Goal: Task Accomplishment & Management: Manage account settings

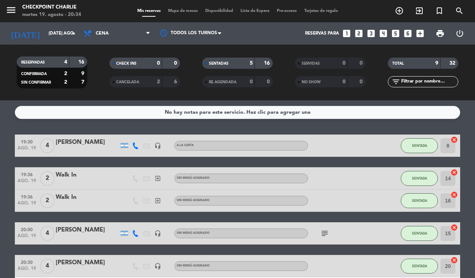
scroll to position [62, 0]
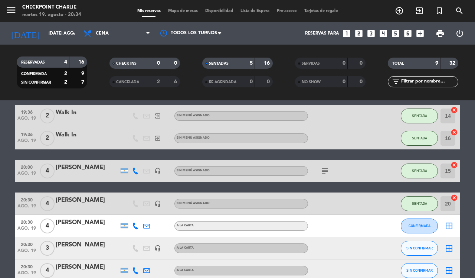
click at [448, 227] on icon "border_all" at bounding box center [449, 225] width 9 height 9
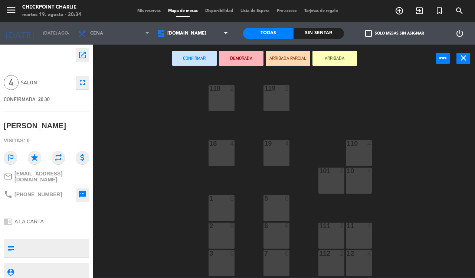
click at [359, 236] on div "11 4" at bounding box center [359, 235] width 26 height 26
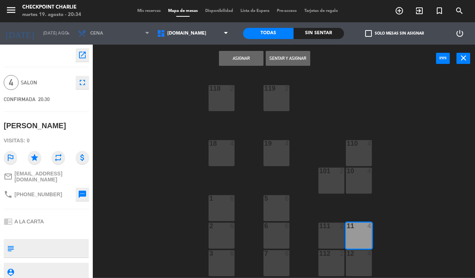
click at [297, 58] on button "Sentar y Asignar" at bounding box center [288, 58] width 45 height 15
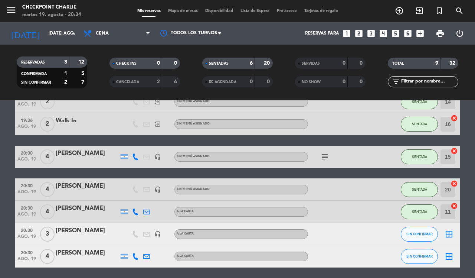
scroll to position [93, 0]
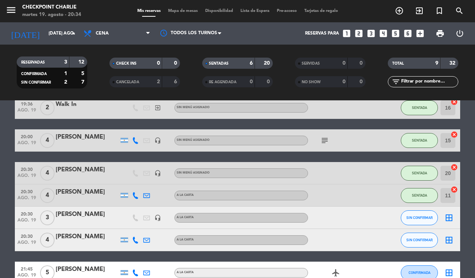
click at [452, 217] on icon "border_all" at bounding box center [449, 217] width 9 height 9
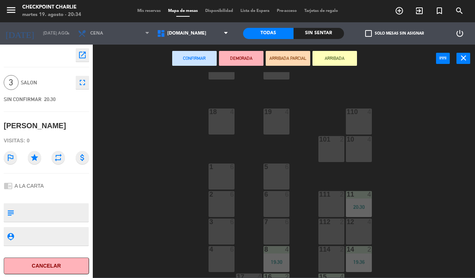
scroll to position [46, 0]
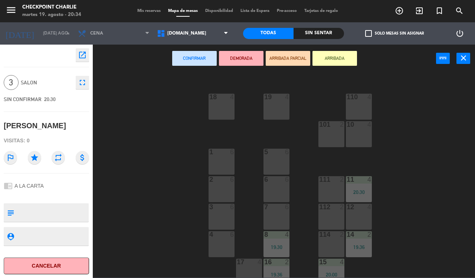
click at [269, 163] on div "5 6" at bounding box center [277, 162] width 26 height 26
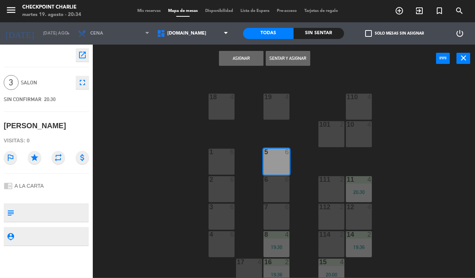
click at [287, 62] on button "Sentar y Asignar" at bounding box center [288, 58] width 45 height 15
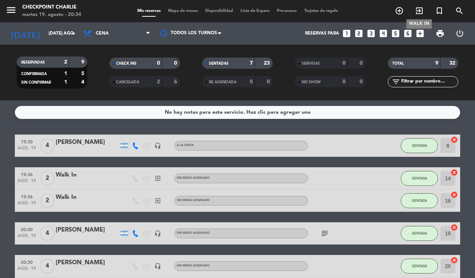
click at [419, 10] on icon "exit_to_app" at bounding box center [419, 10] width 9 height 9
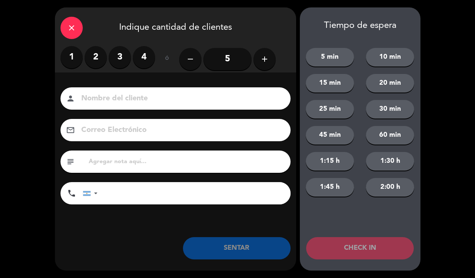
click at [125, 63] on label "3" at bounding box center [120, 57] width 22 height 22
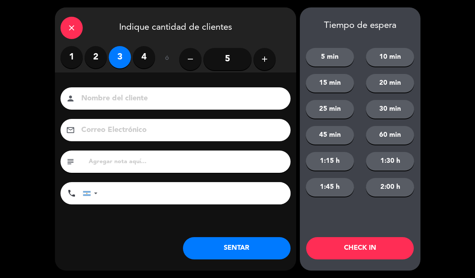
click at [201, 252] on button "SENTAR" at bounding box center [237, 248] width 108 height 22
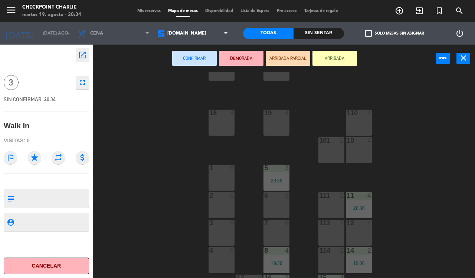
scroll to position [46, 0]
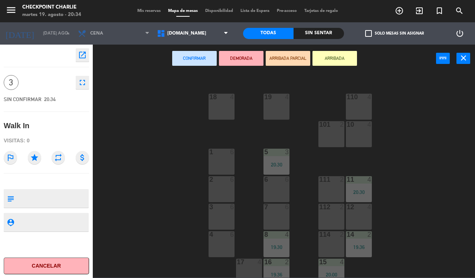
click at [272, 188] on div "6 6" at bounding box center [277, 189] width 26 height 26
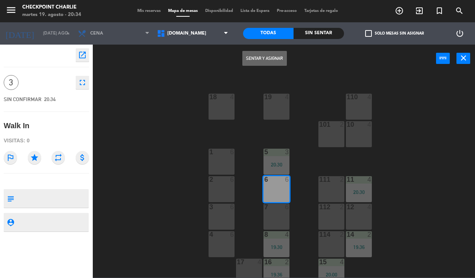
click at [282, 55] on button "Sentar y Asignar" at bounding box center [265, 58] width 45 height 15
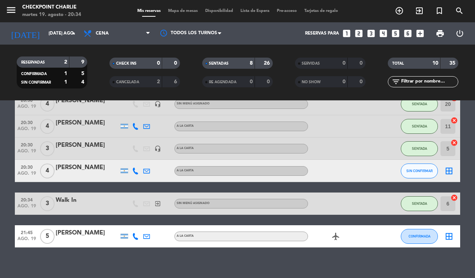
scroll to position [168, 0]
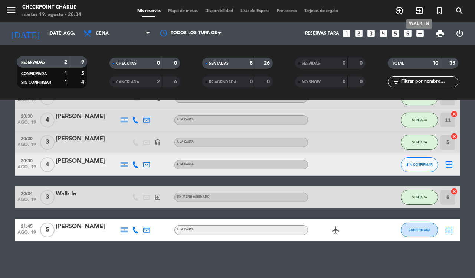
click at [422, 14] on icon "exit_to_app" at bounding box center [419, 10] width 9 height 9
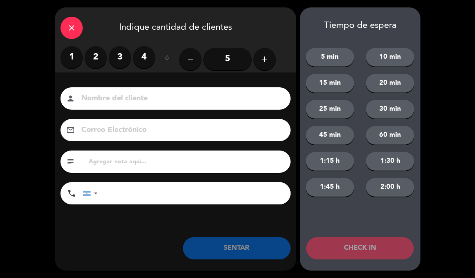
click at [95, 55] on label "2" at bounding box center [96, 57] width 22 height 22
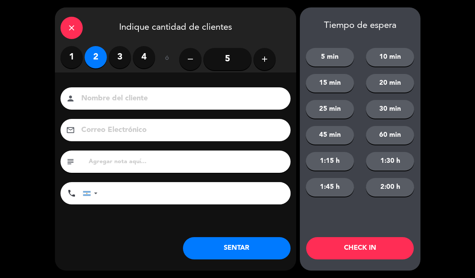
click at [255, 256] on button "SENTAR" at bounding box center [237, 248] width 108 height 22
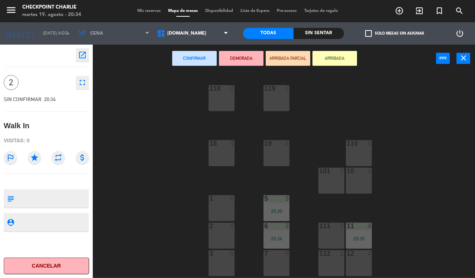
click at [216, 264] on div "3 6" at bounding box center [222, 263] width 26 height 26
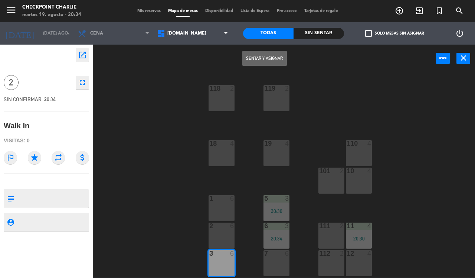
click at [272, 58] on button "Sentar y Asignar" at bounding box center [265, 58] width 45 height 15
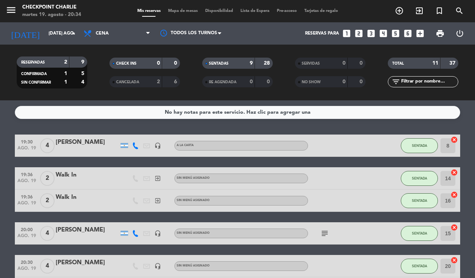
click at [475, 175] on bookings-row "19:30 ago. 19 4 [PERSON_NAME] headset_mic A LA CARTA SENTADA 8 cancel 19:36 ago…" at bounding box center [237, 282] width 475 height 297
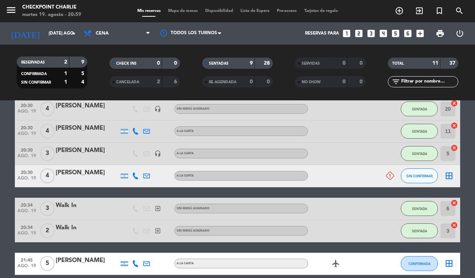
scroll to position [214, 0]
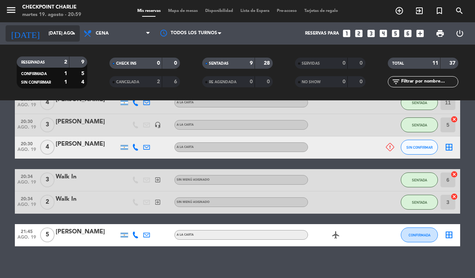
click at [62, 36] on input "[DATE] ago." at bounding box center [74, 33] width 59 height 13
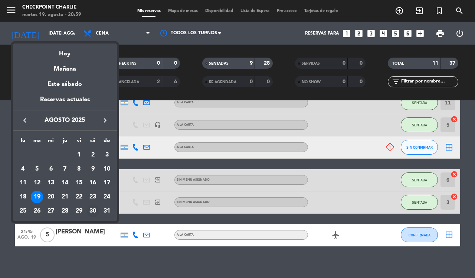
click at [93, 209] on div "30" at bounding box center [93, 211] width 13 height 13
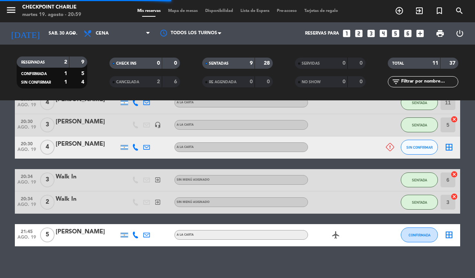
scroll to position [0, 0]
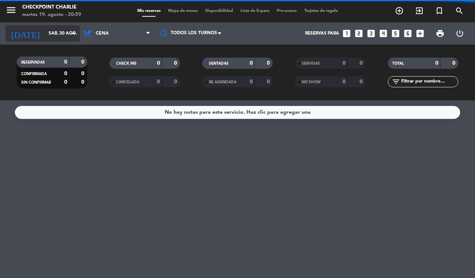
click at [68, 33] on input "sáb. 30 ago." at bounding box center [74, 33] width 59 height 13
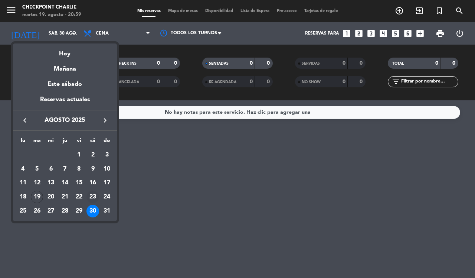
click at [93, 196] on div "23" at bounding box center [93, 197] width 13 height 13
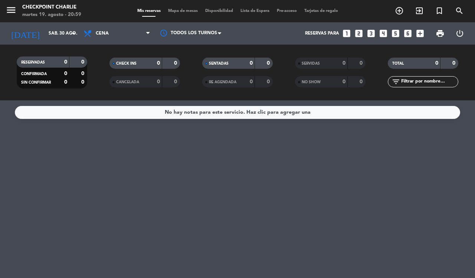
type input "sáb. 23 ago."
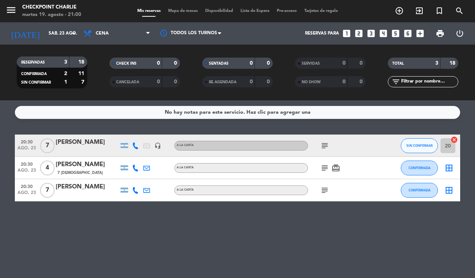
click at [321, 186] on icon "subject" at bounding box center [325, 190] width 9 height 9
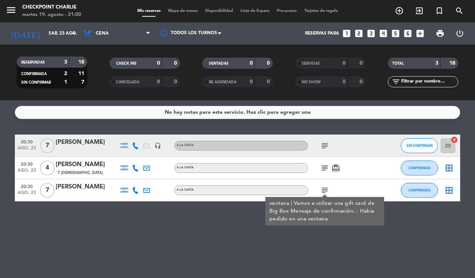
click at [325, 168] on icon "subject" at bounding box center [325, 167] width 9 height 9
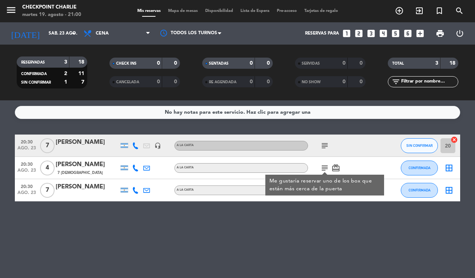
click at [326, 146] on icon "subject" at bounding box center [325, 145] width 9 height 9
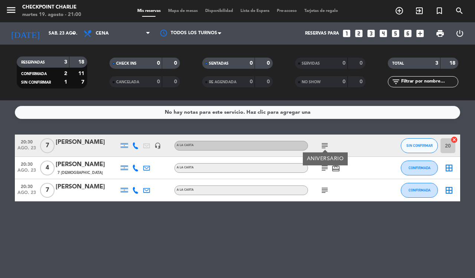
click at [384, 222] on div "No hay notas para este servicio. Haz clic para agregar una 20:30 ago. 23 7 [PER…" at bounding box center [237, 189] width 475 height 178
click at [400, 11] on icon "add_circle_outline" at bounding box center [399, 10] width 9 height 9
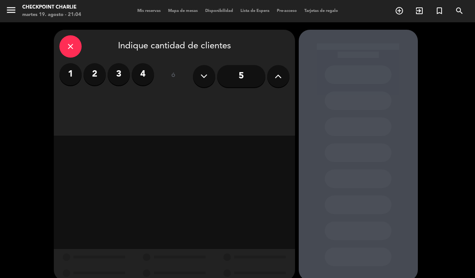
click at [279, 81] on icon at bounding box center [278, 76] width 7 height 11
click at [276, 82] on button at bounding box center [278, 76] width 22 height 22
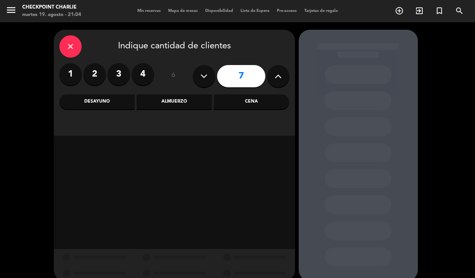
click at [273, 84] on button at bounding box center [278, 76] width 22 height 22
click at [275, 83] on button at bounding box center [278, 76] width 22 height 22
click at [272, 84] on button at bounding box center [278, 76] width 22 height 22
type input "10"
click at [265, 102] on div "Cena" at bounding box center [251, 101] width 75 height 15
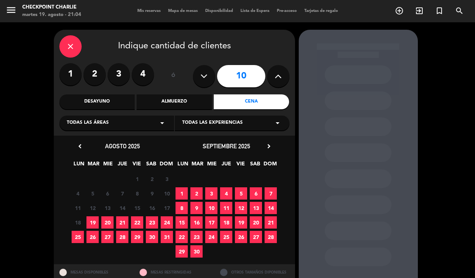
click at [149, 219] on span "23" at bounding box center [152, 222] width 12 height 12
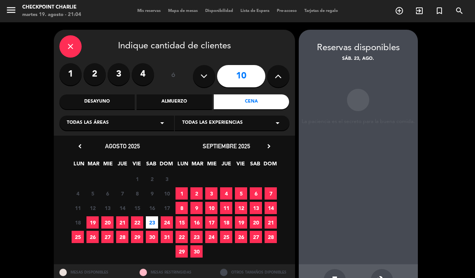
scroll to position [25, 0]
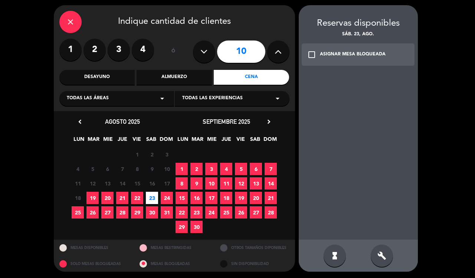
click at [387, 251] on div "build" at bounding box center [382, 255] width 22 height 22
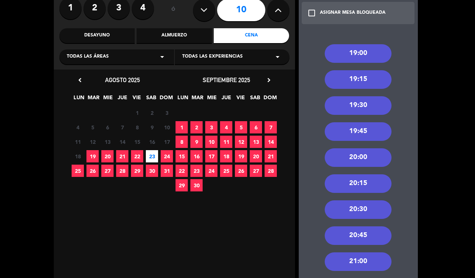
scroll to position [97, 0]
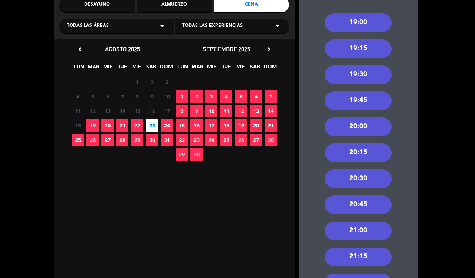
click at [380, 234] on div "21:00" at bounding box center [358, 230] width 67 height 19
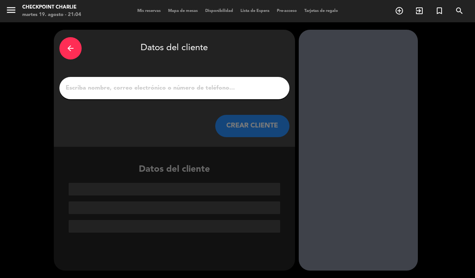
scroll to position [0, 0]
click at [240, 89] on input "1" at bounding box center [174, 88] width 219 height 10
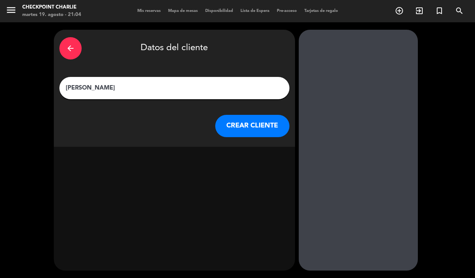
type input "[PERSON_NAME]"
click at [266, 130] on button "CREAR CLIENTE" at bounding box center [252, 126] width 74 height 22
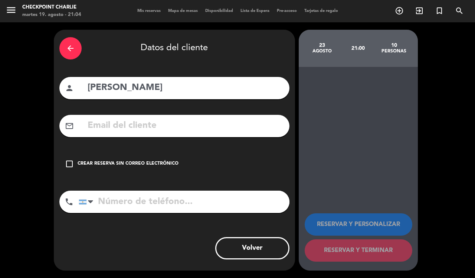
click at [218, 199] on input "tel" at bounding box center [184, 202] width 211 height 22
type input "1155841804"
click at [163, 164] on div "Crear reserva sin correo electrónico" at bounding box center [128, 163] width 101 height 7
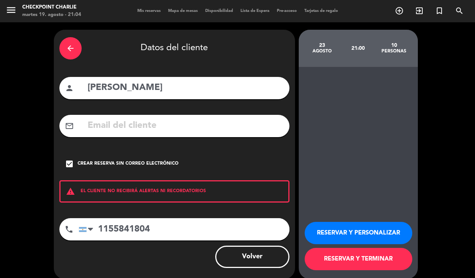
click at [357, 228] on button "RESERVAR Y PERSONALIZAR" at bounding box center [359, 233] width 108 height 22
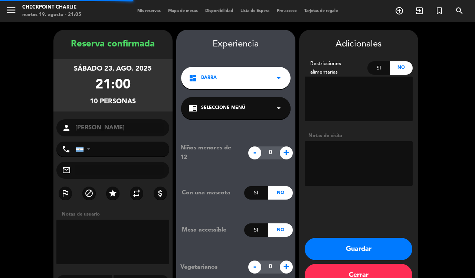
type input "[PHONE_NUMBER]"
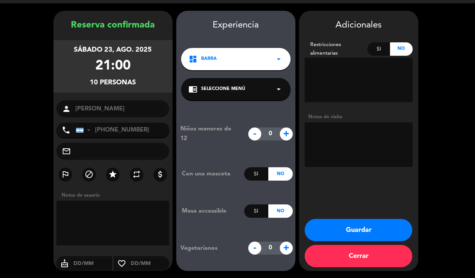
click at [385, 136] on textarea at bounding box center [359, 144] width 108 height 45
type textarea "[PERSON_NAME] en el salón, 10%"
click at [370, 230] on button "Guardar" at bounding box center [359, 230] width 108 height 22
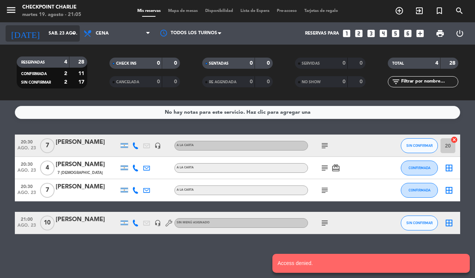
click at [55, 36] on input "sáb. 23 ago." at bounding box center [74, 33] width 59 height 13
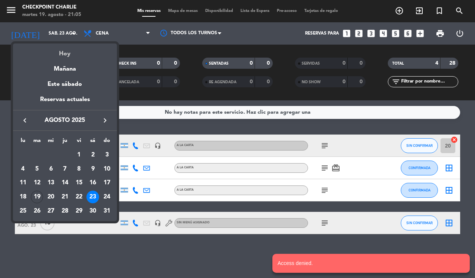
click at [62, 55] on div "Hoy" at bounding box center [65, 50] width 104 height 15
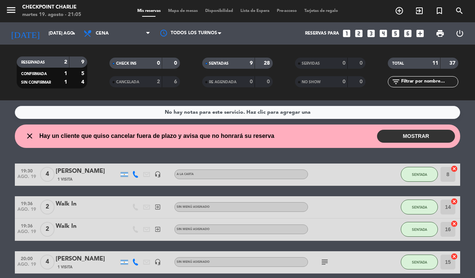
click at [425, 139] on button "MOSTRAR" at bounding box center [416, 136] width 78 height 13
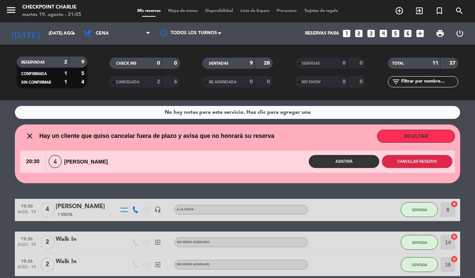
click at [431, 157] on button "Cancelar reserva" at bounding box center [417, 161] width 71 height 13
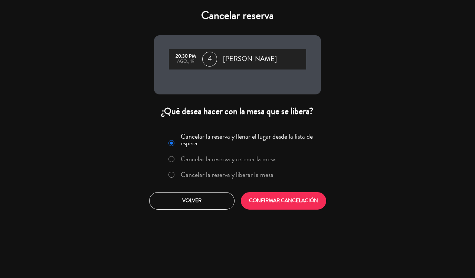
click at [253, 174] on label "Cancelar la reserva y liberar la mesa" at bounding box center [227, 174] width 93 height 7
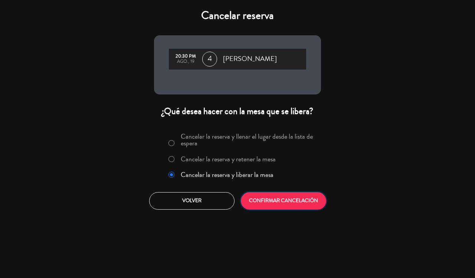
click at [272, 203] on button "CONFIRMAR CANCELACIÓN" at bounding box center [283, 200] width 85 height 17
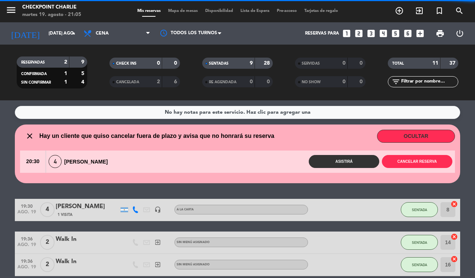
scroll to position [168, 0]
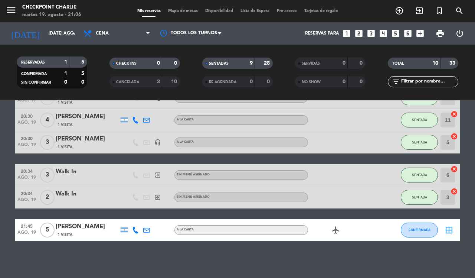
click at [70, 227] on div "[PERSON_NAME]" at bounding box center [87, 227] width 63 height 10
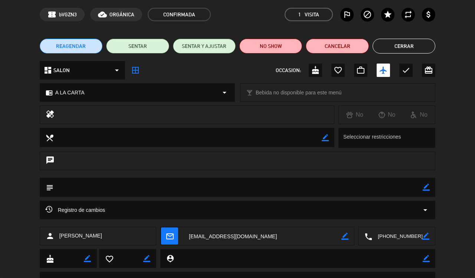
scroll to position [0, 0]
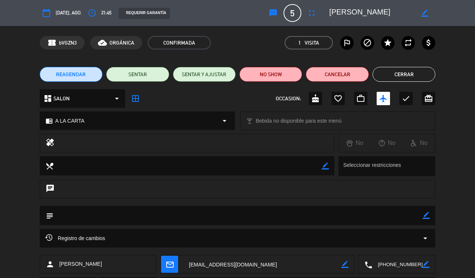
click at [405, 72] on button "Cerrar" at bounding box center [404, 74] width 63 height 15
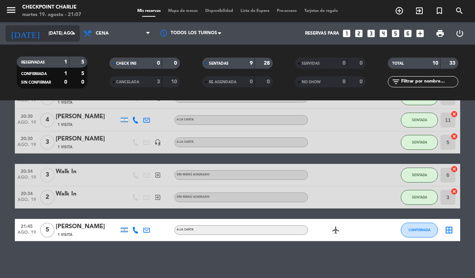
click at [68, 40] on div "[DATE] [DATE] ago. arrow_drop_down" at bounding box center [43, 33] width 74 height 16
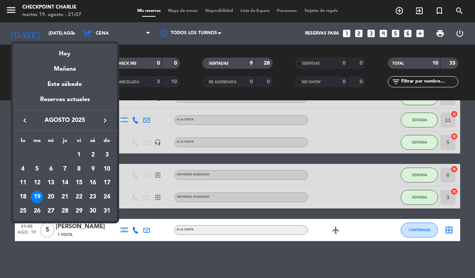
click at [94, 192] on div "23" at bounding box center [93, 197] width 13 height 13
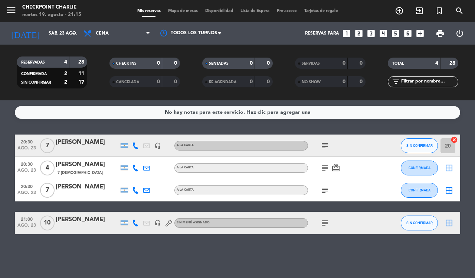
click at [110, 256] on div "No hay notas para este servicio. Haz clic para agregar una 20:30 ago. 23 7 [PER…" at bounding box center [237, 189] width 475 height 178
click at [56, 36] on input "sáb. 23 ago." at bounding box center [74, 33] width 59 height 13
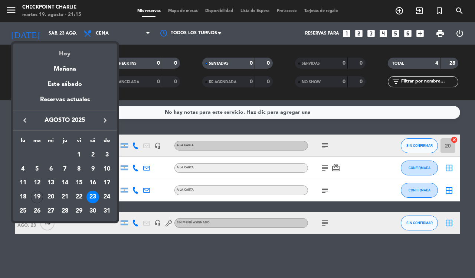
click at [71, 52] on div "Hoy" at bounding box center [65, 50] width 104 height 15
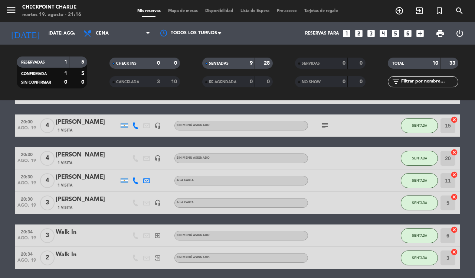
scroll to position [107, 0]
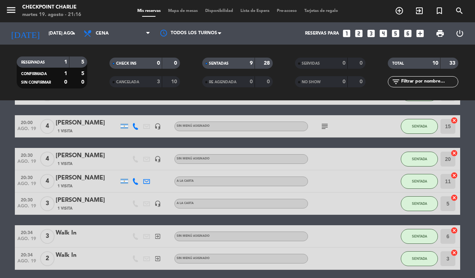
click at [165, 82] on div "10" at bounding box center [171, 82] width 14 height 9
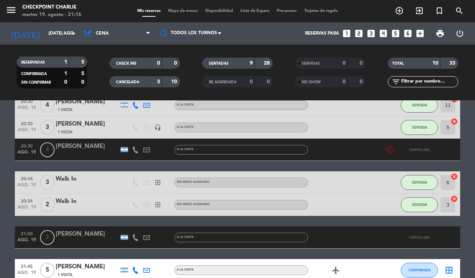
scroll to position [205, 0]
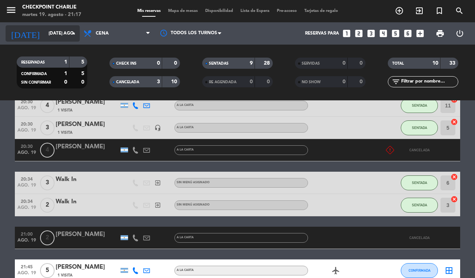
click at [64, 35] on input "[DATE] ago." at bounding box center [74, 33] width 59 height 13
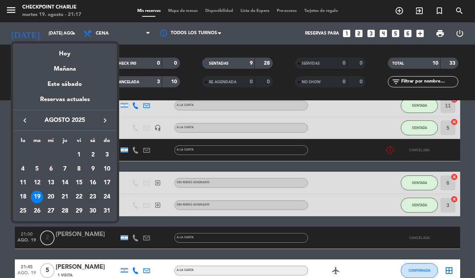
click at [93, 195] on div "23" at bounding box center [93, 197] width 13 height 13
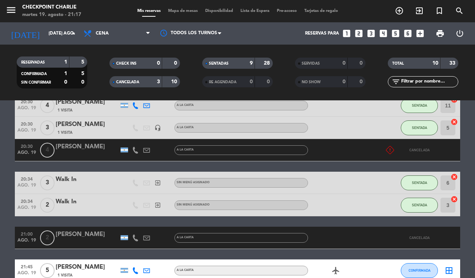
type input "sáb. 23 ago."
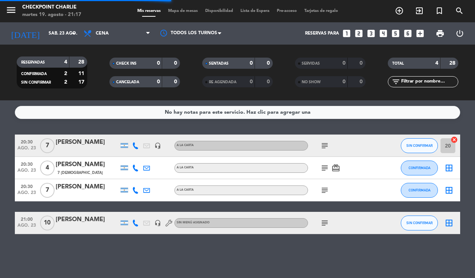
scroll to position [0, 0]
click at [81, 142] on div "[PERSON_NAME]" at bounding box center [87, 142] width 63 height 10
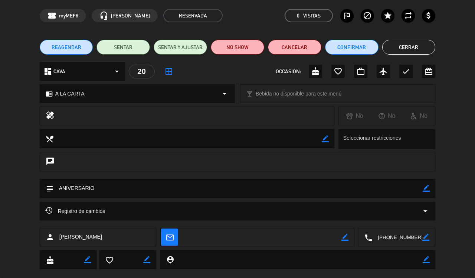
scroll to position [40, 0]
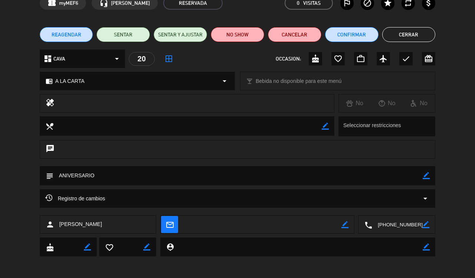
click at [431, 195] on div "Registro de cambios arrow_drop_down" at bounding box center [238, 198] width 396 height 19
